Goal: Task Accomplishment & Management: Complete application form

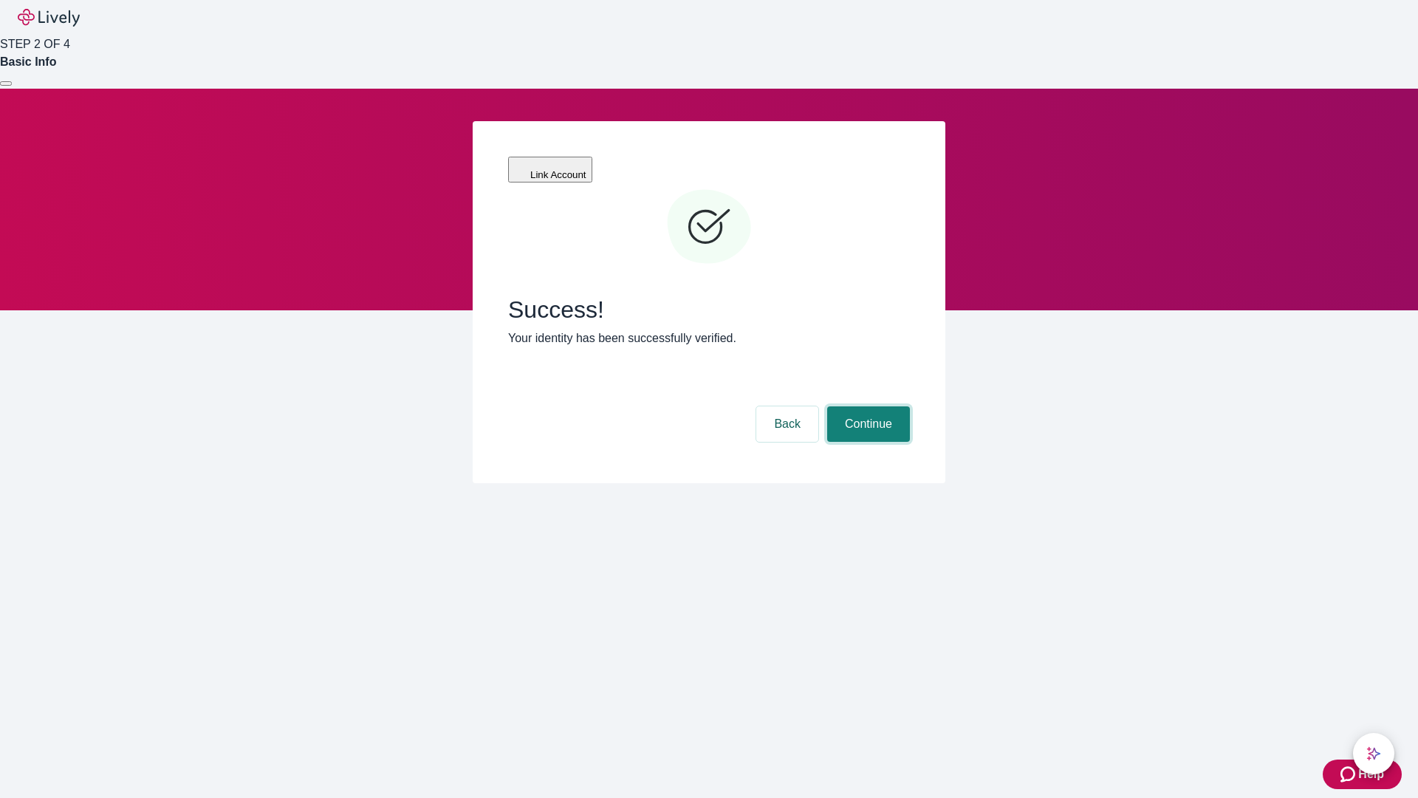
click at [866, 406] on button "Continue" at bounding box center [868, 423] width 83 height 35
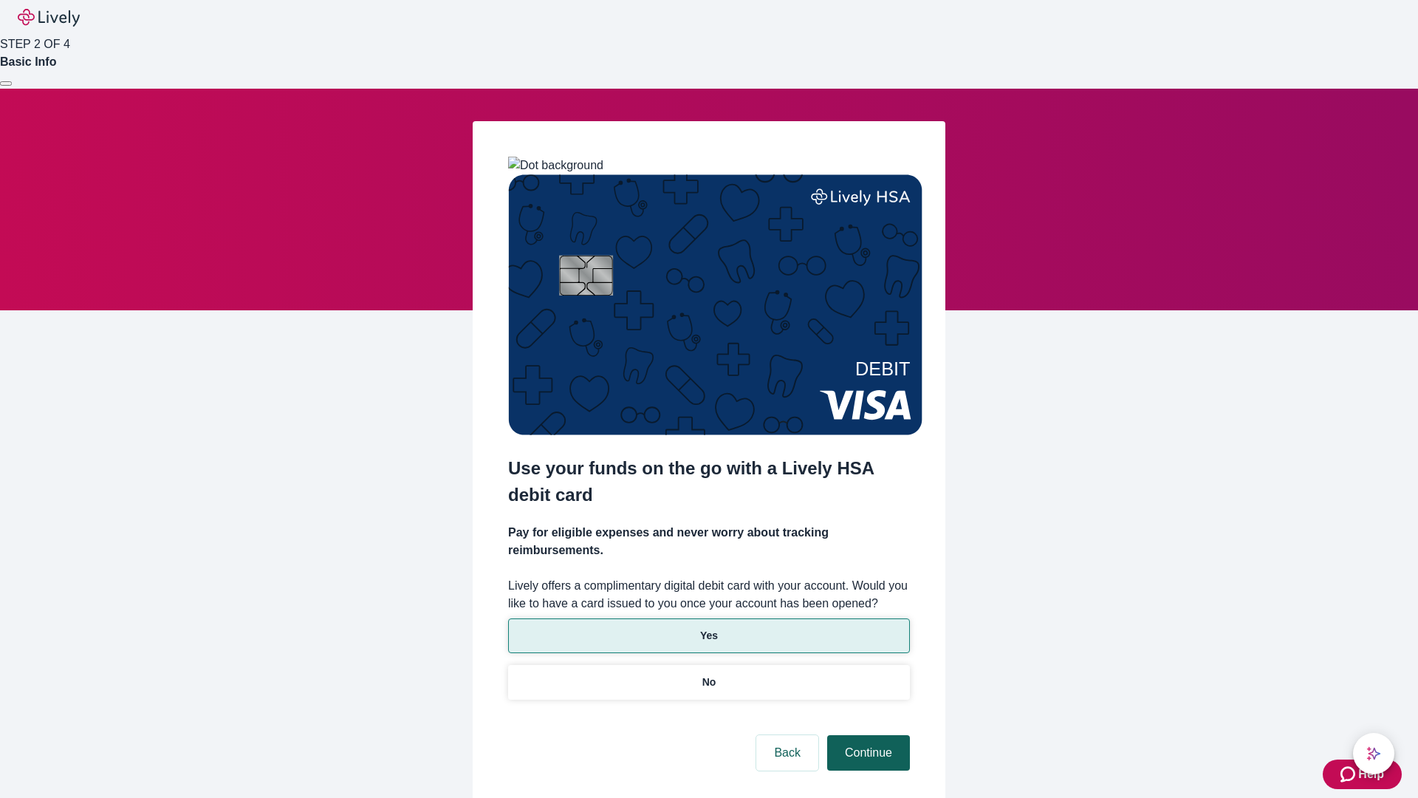
click at [708, 674] on p "No" at bounding box center [709, 682] width 14 height 16
click at [866, 735] on button "Continue" at bounding box center [868, 752] width 83 height 35
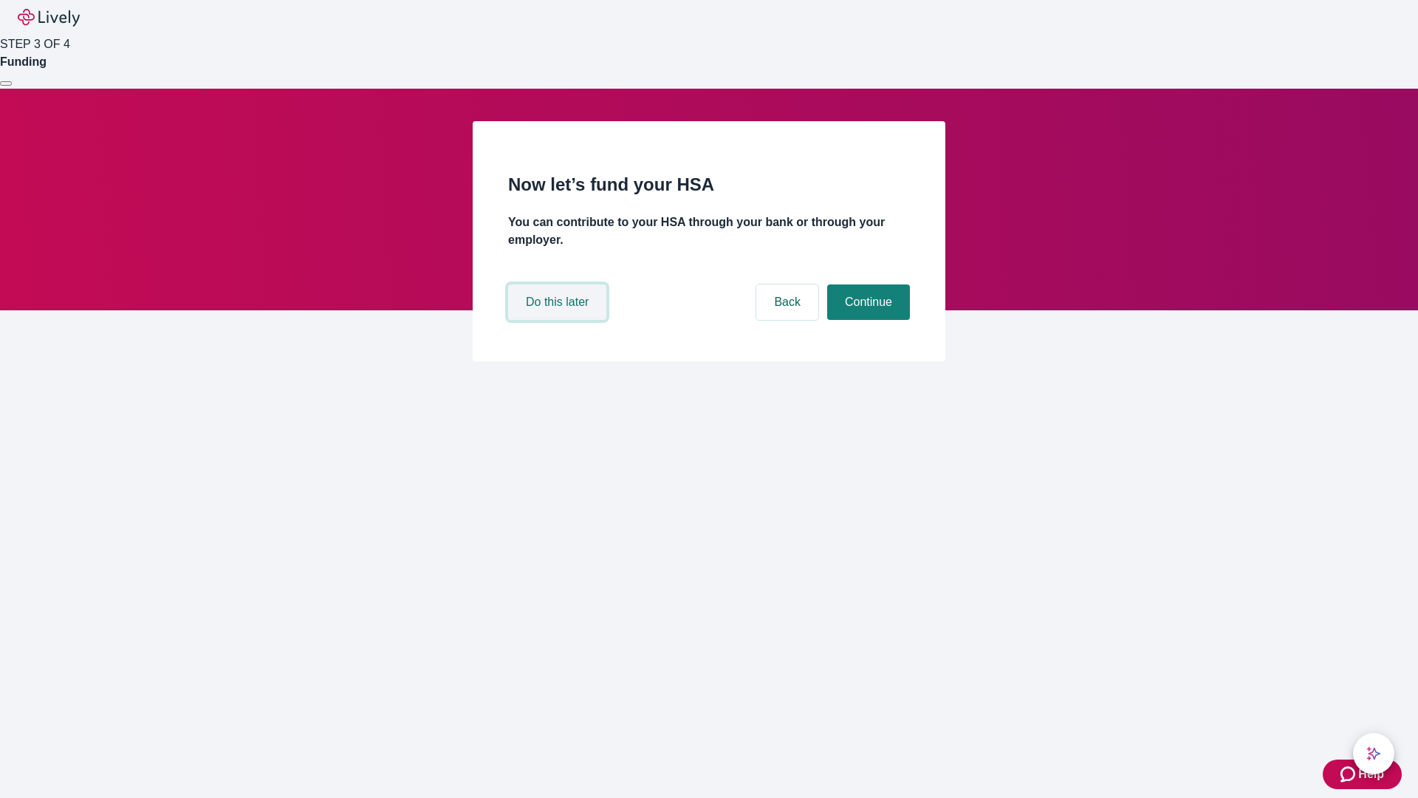
click at [559, 320] on button "Do this later" at bounding box center [557, 301] width 98 height 35
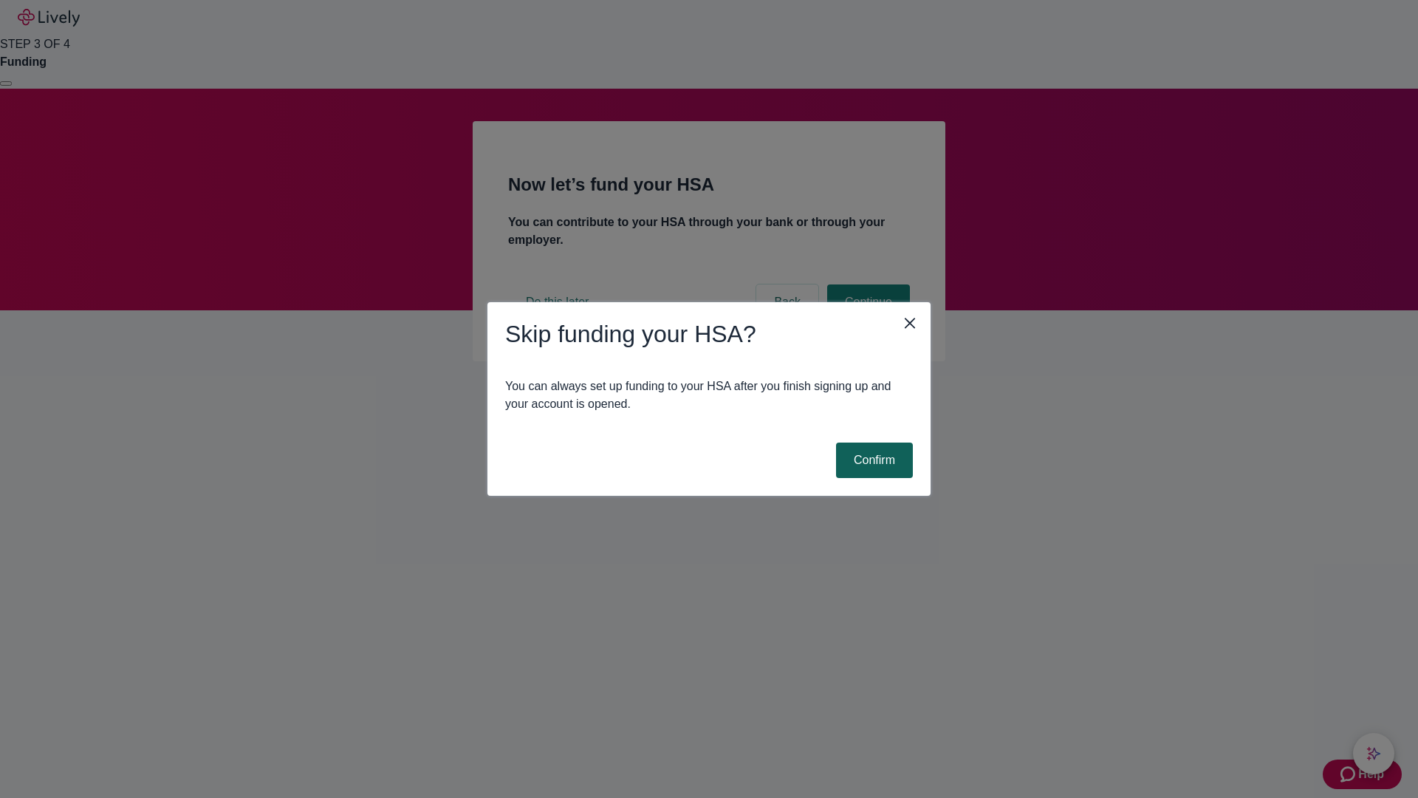
click at [872, 460] on button "Confirm" at bounding box center [874, 459] width 77 height 35
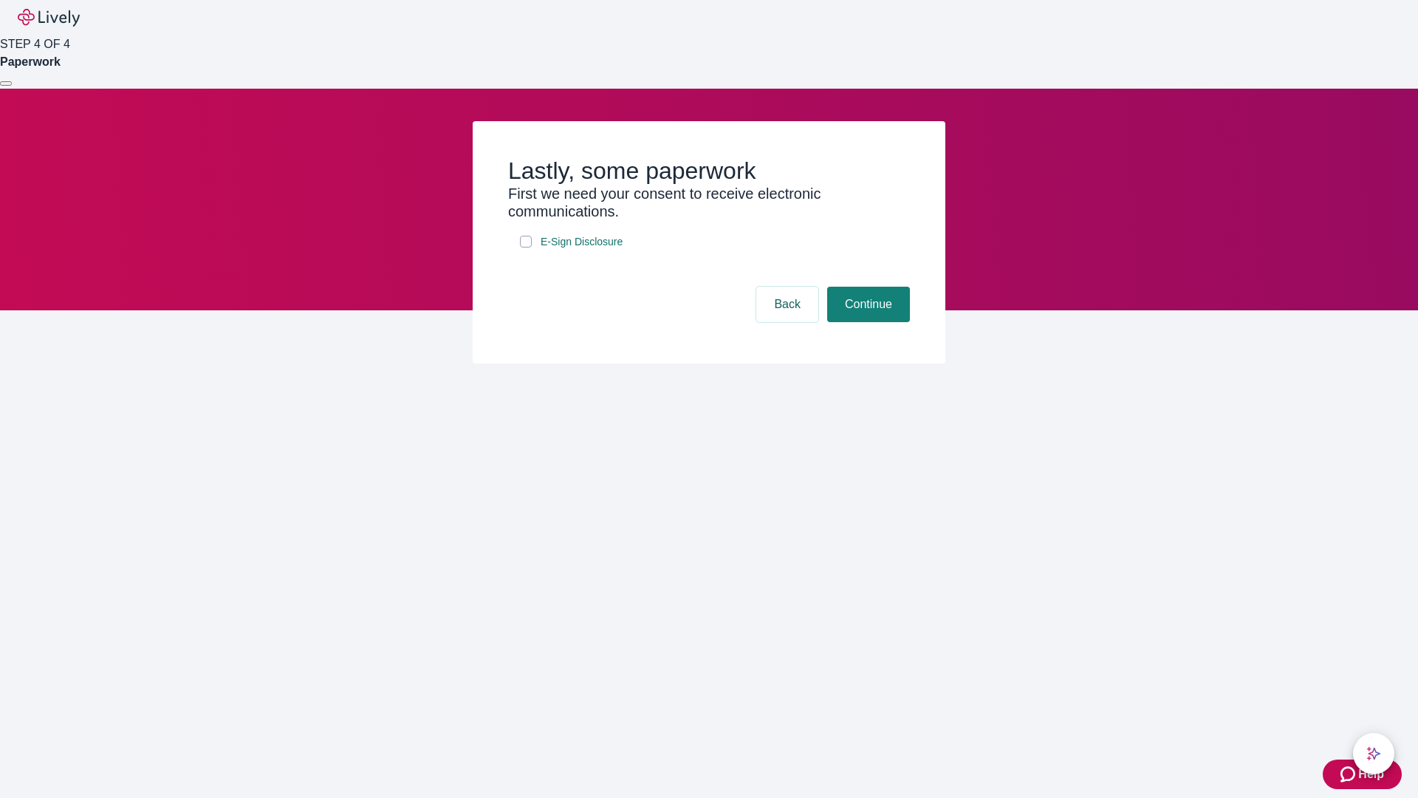
click at [526, 247] on input "E-Sign Disclosure" at bounding box center [526, 242] width 12 height 12
checkbox input "true"
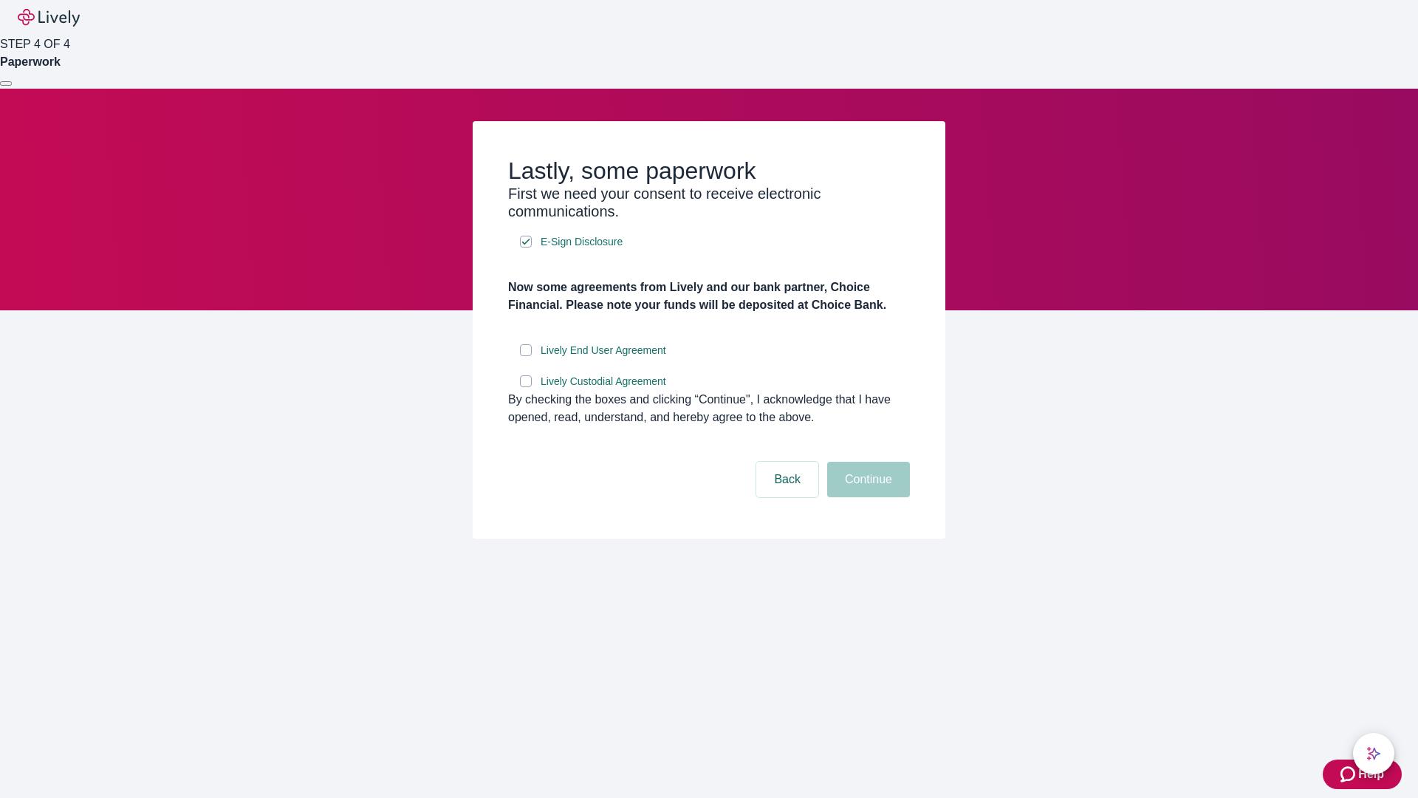
click at [526, 356] on input "Lively End User Agreement" at bounding box center [526, 350] width 12 height 12
checkbox input "true"
click at [526, 387] on input "Lively Custodial Agreement" at bounding box center [526, 381] width 12 height 12
checkbox input "true"
click at [866, 497] on button "Continue" at bounding box center [868, 479] width 83 height 35
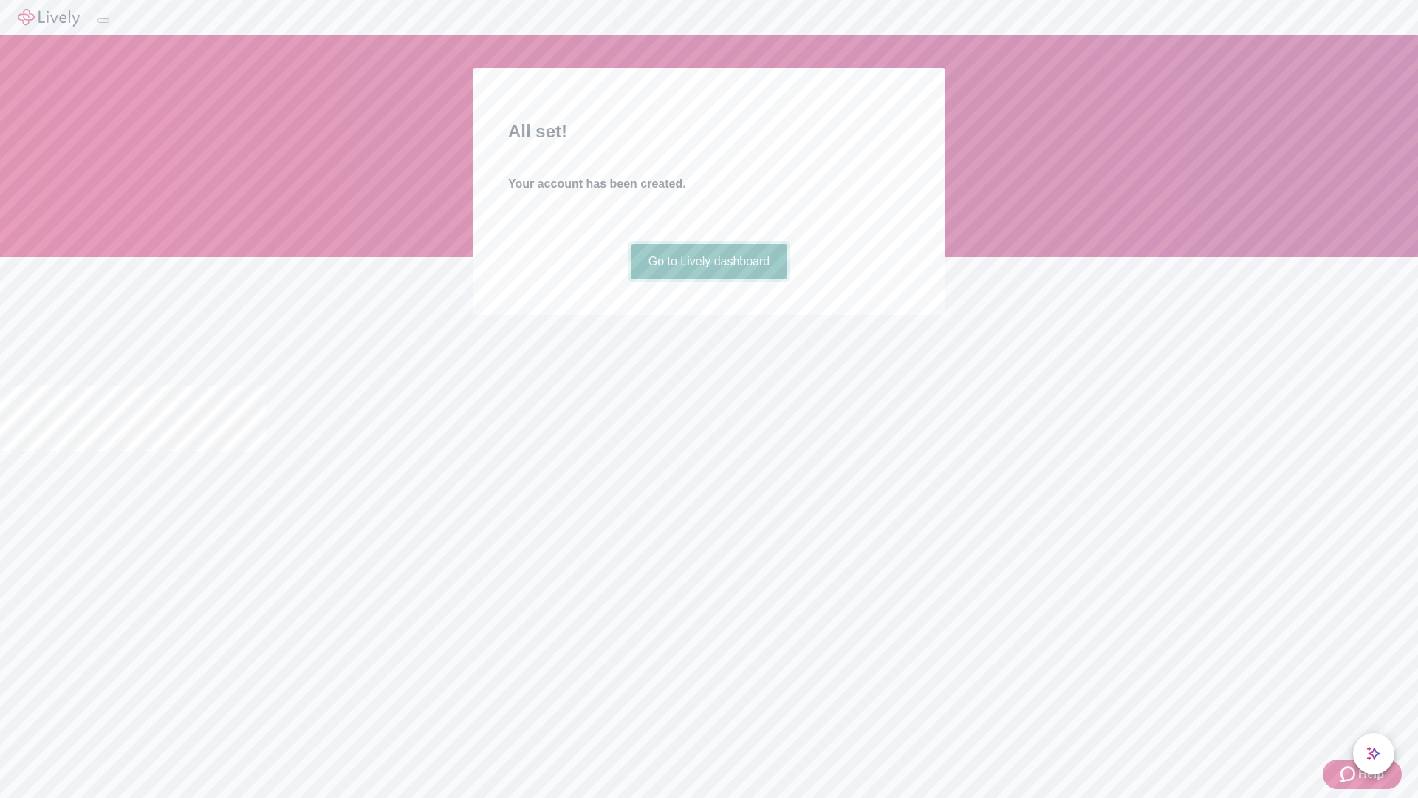
click at [708, 279] on link "Go to Lively dashboard" at bounding box center [709, 261] width 157 height 35
